Goal: Find specific page/section: Find specific page/section

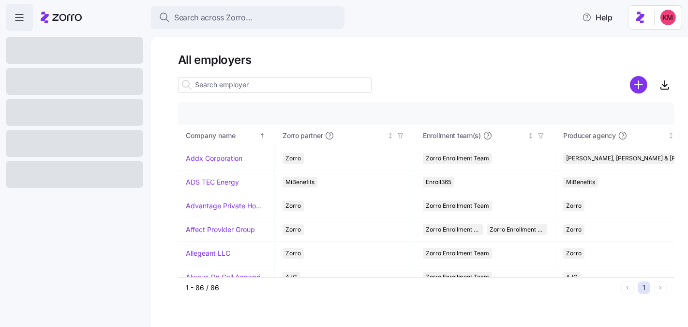
click at [270, 88] on input at bounding box center [275, 84] width 194 height 15
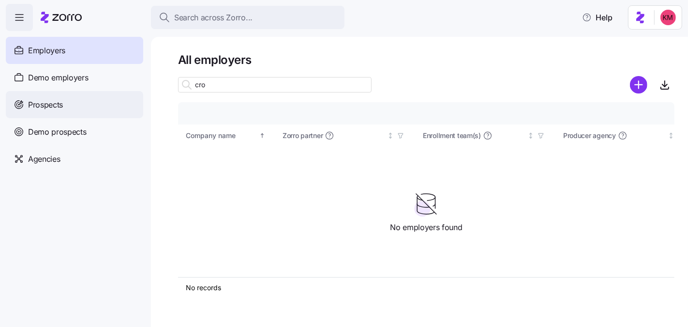
type input "cro"
click at [48, 105] on span "Prospects" at bounding box center [45, 105] width 35 height 12
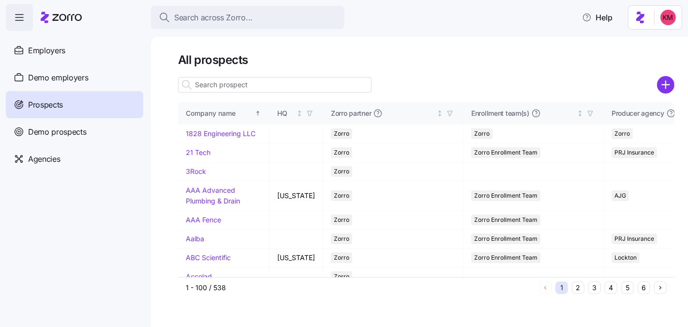
click at [299, 89] on input at bounding box center [275, 84] width 194 height 15
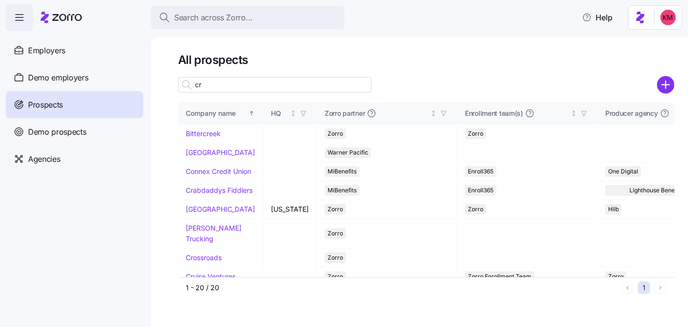
type input "crw"
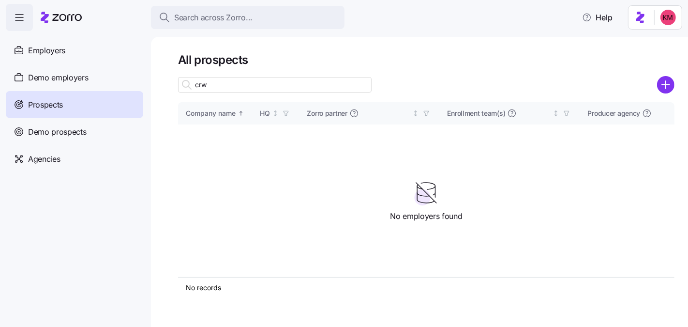
click at [232, 82] on input "crw" at bounding box center [275, 84] width 194 height 15
